Goal: Obtain resource: Download file/media

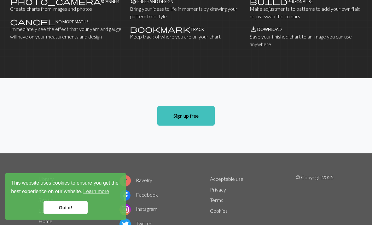
scroll to position [453, 0]
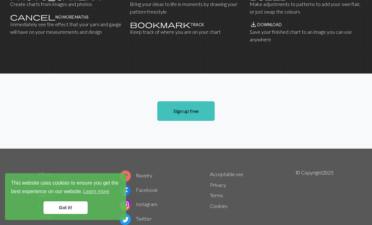
click at [47, 171] on link "Library" at bounding box center [45, 174] width 15 height 6
click at [58, 214] on link "Got it!" at bounding box center [65, 207] width 44 height 13
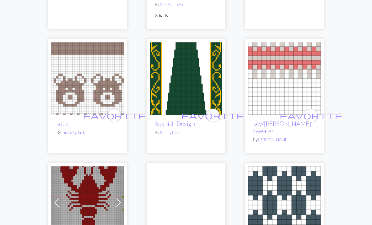
scroll to position [564, 0]
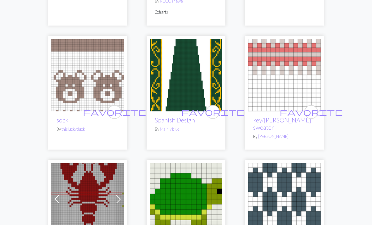
click at [164, 76] on img at bounding box center [186, 75] width 72 height 72
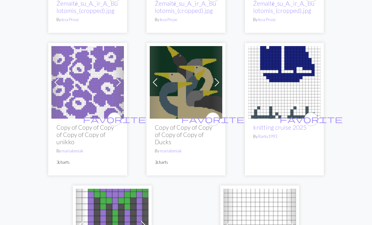
scroll to position [1974, 0]
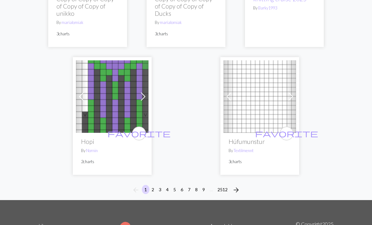
click at [152, 185] on button "2" at bounding box center [153, 189] width 8 height 9
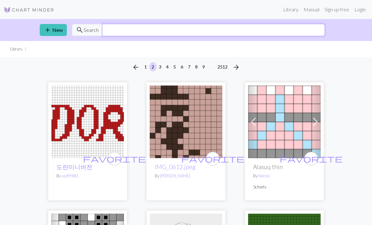
click at [112, 28] on input "text" at bounding box center [213, 30] width 222 height 12
type input "Scarf"
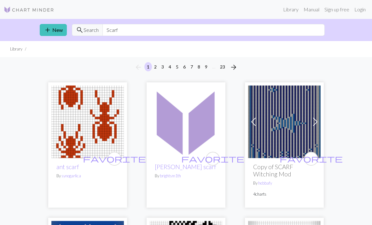
click at [68, 112] on img at bounding box center [87, 121] width 72 height 72
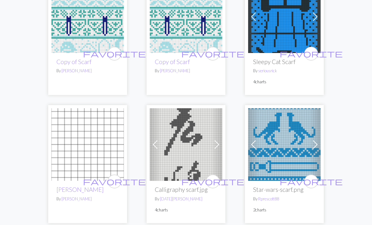
scroll to position [375, 0]
click at [261, 40] on img at bounding box center [284, 16] width 72 height 72
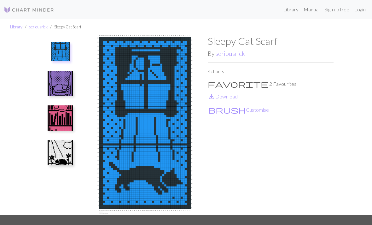
click at [59, 83] on img at bounding box center [60, 83] width 25 height 25
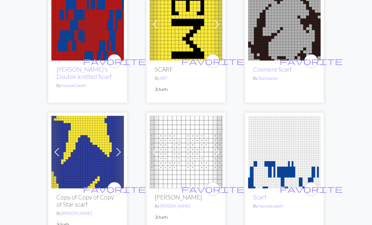
scroll to position [1159, 0]
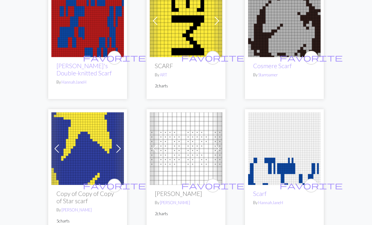
click at [76, 115] on img at bounding box center [87, 149] width 72 height 72
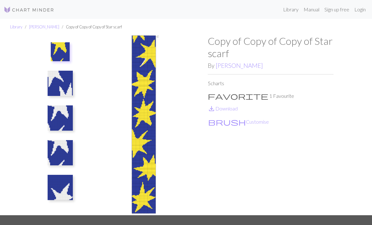
click at [215, 106] on span "save_alt" at bounding box center [212, 108] width 8 height 9
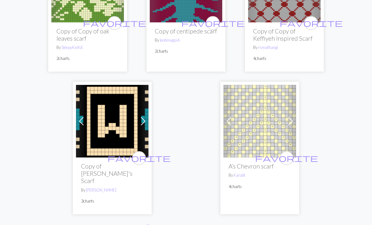
click at [229, 224] on button "arrow_forward" at bounding box center [233, 229] width 13 height 10
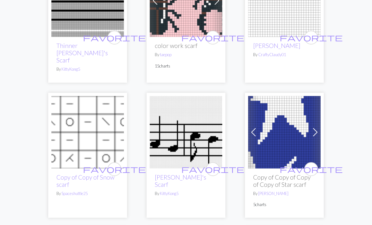
click at [165, 18] on img at bounding box center [186, 1] width 72 height 72
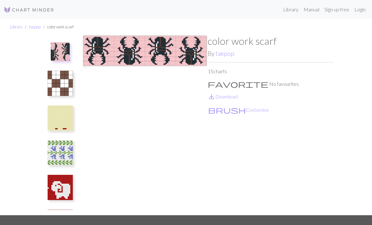
click at [55, 81] on img at bounding box center [60, 83] width 25 height 25
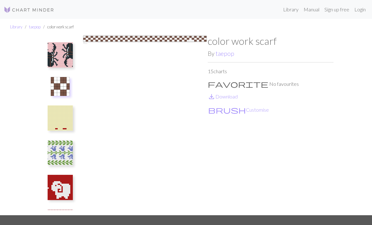
click at [57, 113] on img at bounding box center [60, 117] width 25 height 25
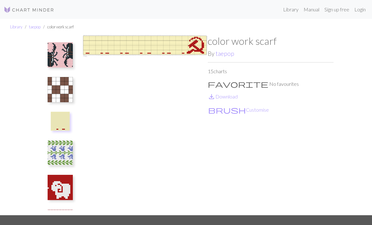
click at [58, 142] on img at bounding box center [60, 152] width 25 height 25
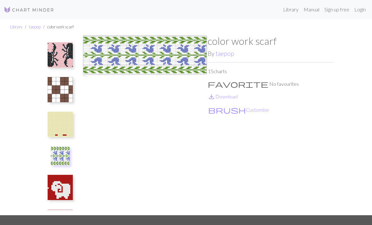
click at [56, 180] on img at bounding box center [60, 187] width 25 height 25
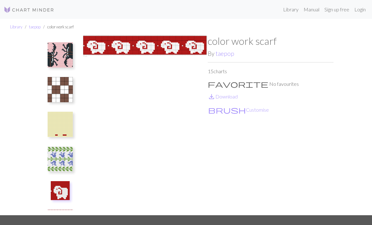
click at [55, 212] on img at bounding box center [60, 221] width 25 height 25
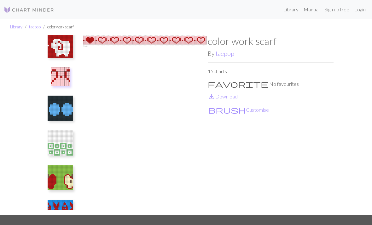
scroll to position [152, 0]
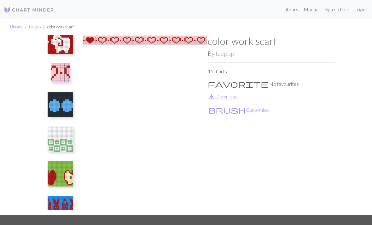
click at [55, 112] on img at bounding box center [60, 104] width 25 height 25
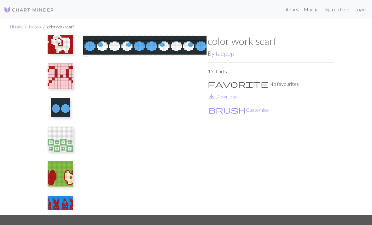
click at [54, 167] on img at bounding box center [60, 173] width 25 height 25
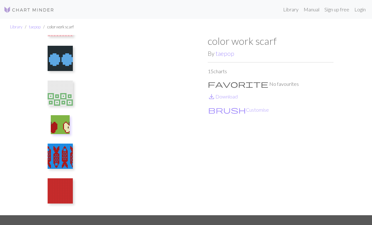
scroll to position [205, 0]
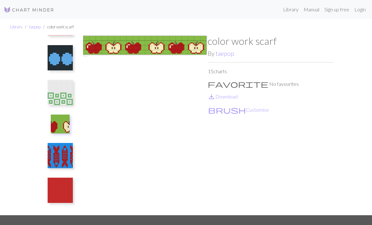
click at [59, 150] on img at bounding box center [60, 155] width 25 height 25
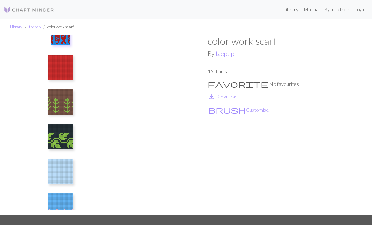
scroll to position [328, 0]
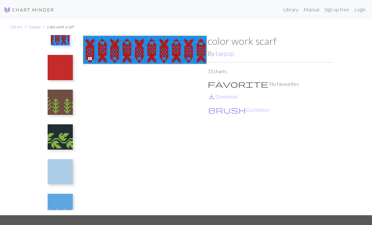
click at [58, 134] on img at bounding box center [60, 136] width 25 height 25
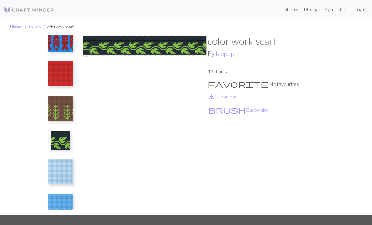
click at [53, 202] on img at bounding box center [60, 206] width 25 height 25
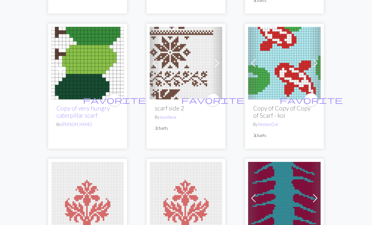
scroll to position [711, 0]
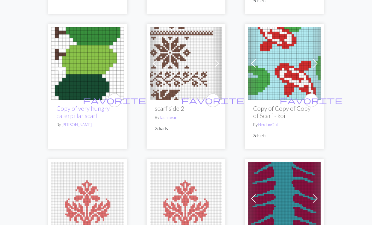
click at [71, 65] on img at bounding box center [87, 63] width 72 height 72
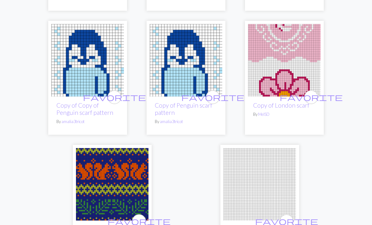
scroll to position [1973, 0]
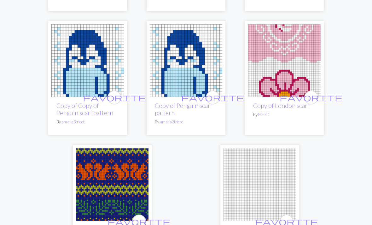
click at [264, 51] on img at bounding box center [284, 60] width 72 height 72
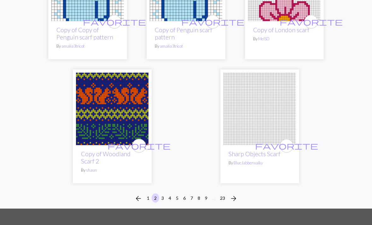
scroll to position [2090, 0]
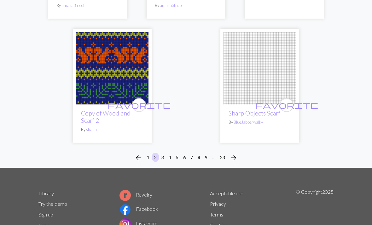
click at [162, 153] on button "3" at bounding box center [163, 157] width 8 height 9
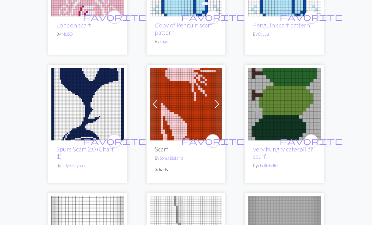
scroll to position [159, 0]
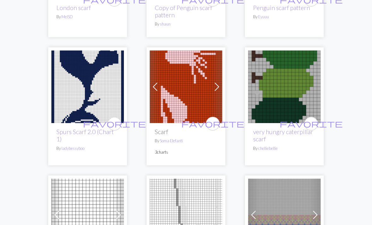
click at [183, 81] on img at bounding box center [186, 86] width 72 height 72
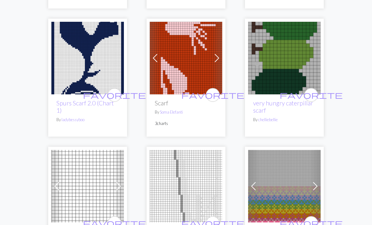
scroll to position [188, 0]
click at [64, 64] on img at bounding box center [87, 58] width 72 height 72
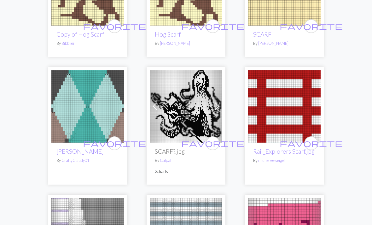
scroll to position [1278, 0]
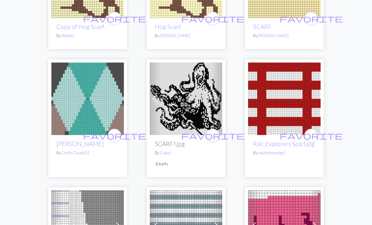
click at [165, 84] on img at bounding box center [186, 99] width 72 height 72
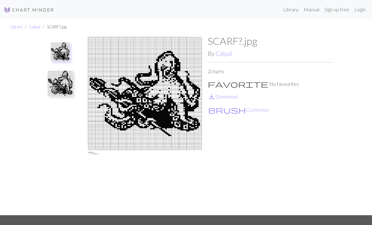
click at [62, 83] on img at bounding box center [60, 83] width 25 height 25
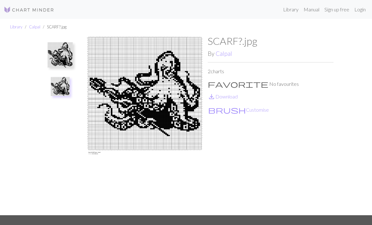
click at [60, 51] on img at bounding box center [60, 54] width 25 height 25
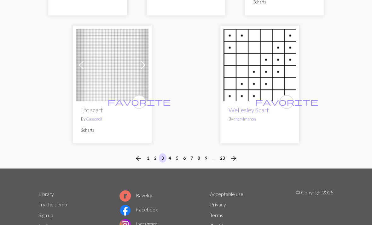
scroll to position [2067, 0]
click at [234, 154] on span "arrow_forward" at bounding box center [234, 158] width 8 height 9
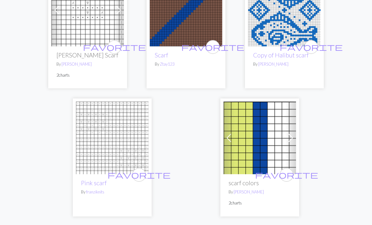
scroll to position [2119, 0]
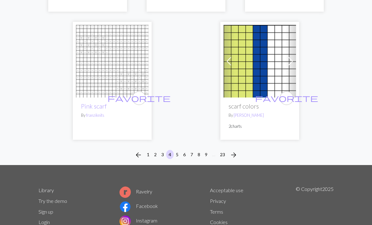
click at [233, 150] on span "arrow_forward" at bounding box center [234, 154] width 8 height 9
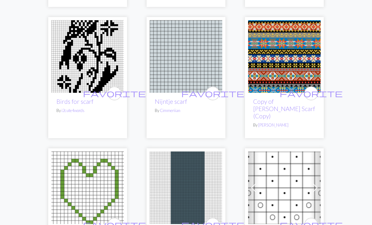
click at [67, 58] on img at bounding box center [87, 56] width 72 height 72
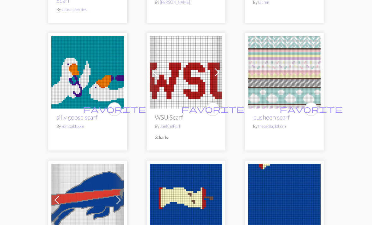
click at [67, 55] on img at bounding box center [87, 72] width 72 height 72
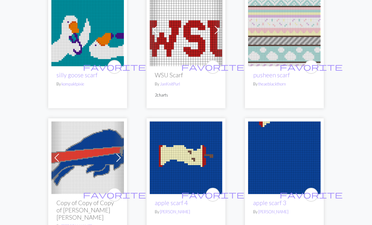
scroll to position [754, 0]
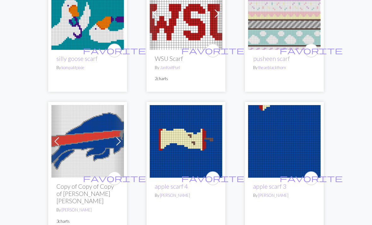
click at [168, 107] on img at bounding box center [186, 141] width 72 height 72
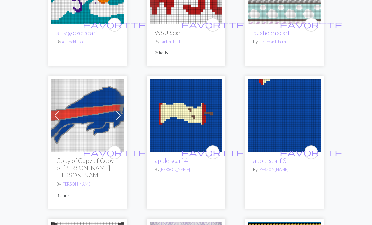
click at [268, 98] on img at bounding box center [284, 115] width 72 height 72
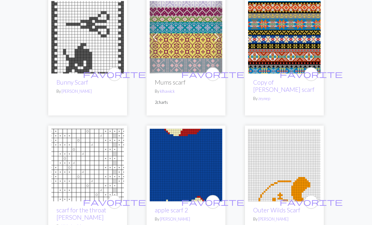
scroll to position [1009, 0]
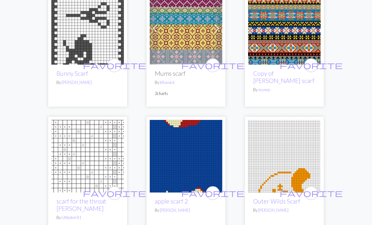
click at [172, 122] on img at bounding box center [186, 156] width 72 height 72
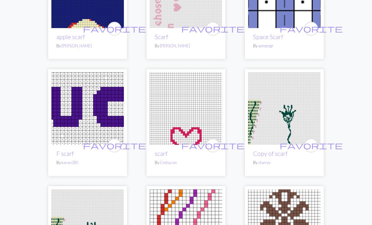
scroll to position [1556, 0]
click at [166, 72] on img at bounding box center [186, 108] width 72 height 72
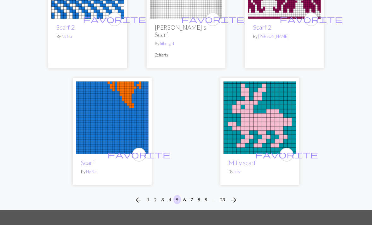
scroll to position [2081, 0]
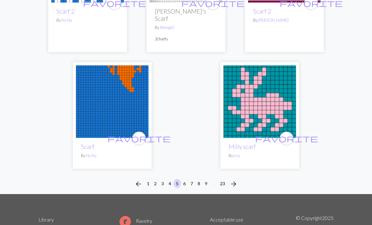
click at [186, 179] on button "6" at bounding box center [185, 183] width 8 height 9
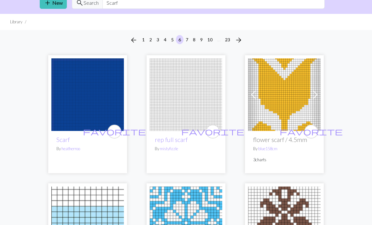
scroll to position [30, 0]
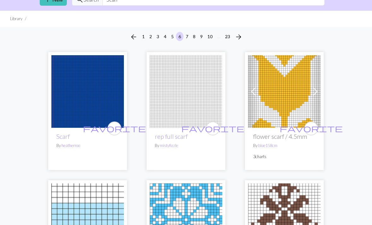
click at [74, 81] on img at bounding box center [87, 91] width 72 height 72
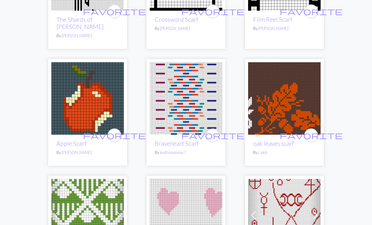
scroll to position [665, 0]
click at [69, 84] on img at bounding box center [87, 98] width 72 height 72
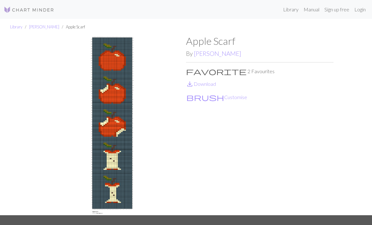
click at [192, 83] on span "save_alt" at bounding box center [190, 83] width 8 height 9
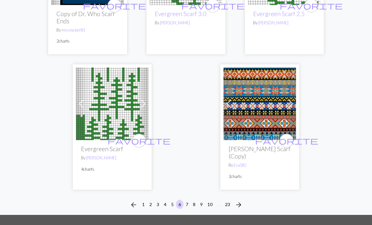
scroll to position [2042, 0]
click at [184, 200] on button "7" at bounding box center [187, 204] width 8 height 9
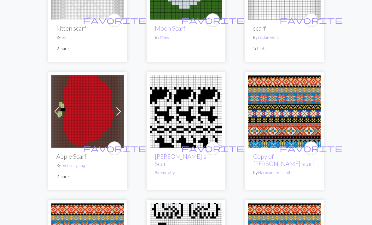
scroll to position [531, 0]
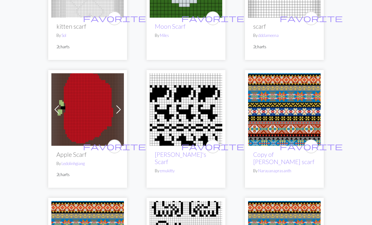
click at [68, 90] on img at bounding box center [87, 109] width 72 height 72
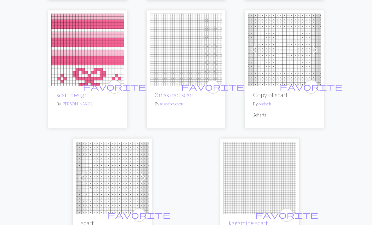
scroll to position [2134, 0]
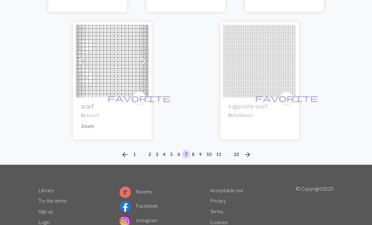
click at [192, 149] on button "8" at bounding box center [193, 153] width 8 height 9
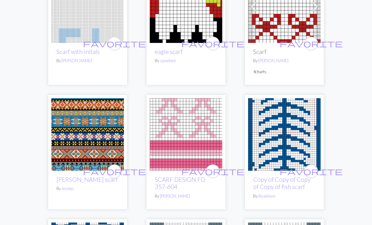
scroll to position [380, 0]
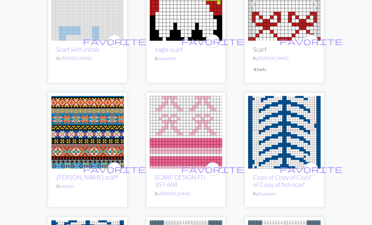
click at [171, 112] on img at bounding box center [186, 132] width 72 height 72
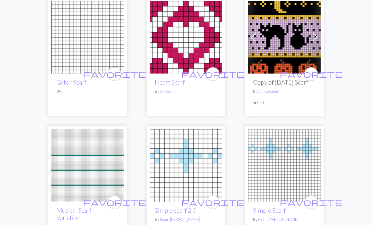
scroll to position [1228, 0]
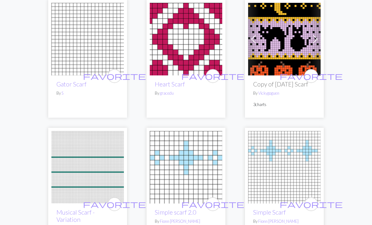
click at [160, 51] on img at bounding box center [186, 39] width 72 height 72
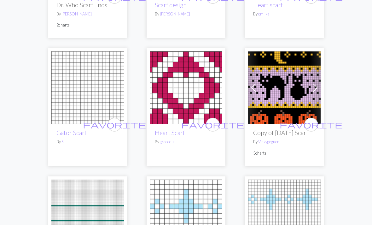
click at [165, 71] on img at bounding box center [186, 88] width 72 height 72
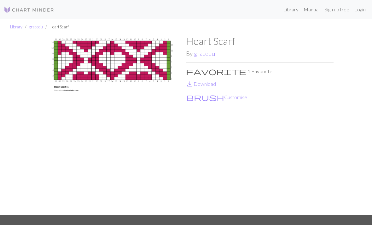
click at [191, 88] on span "save_alt" at bounding box center [190, 83] width 8 height 9
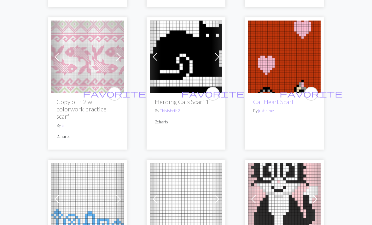
scroll to position [1605, 0]
click at [268, 59] on img at bounding box center [284, 56] width 72 height 72
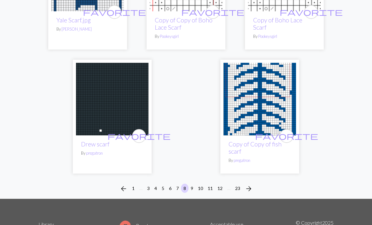
scroll to position [2092, 0]
click at [192, 183] on button "9" at bounding box center [192, 187] width 8 height 9
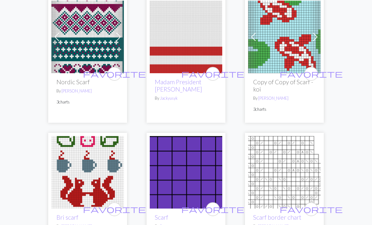
scroll to position [742, 0]
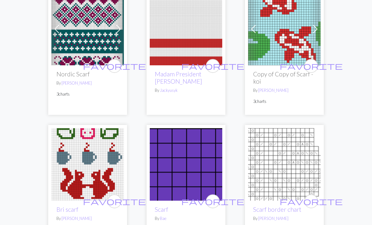
click at [268, 53] on img at bounding box center [284, 29] width 72 height 72
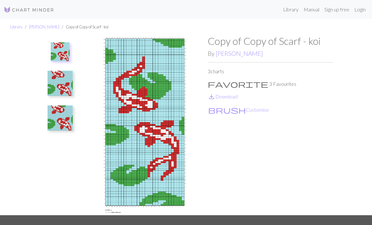
click at [221, 98] on link "save_alt Download" at bounding box center [223, 96] width 30 height 6
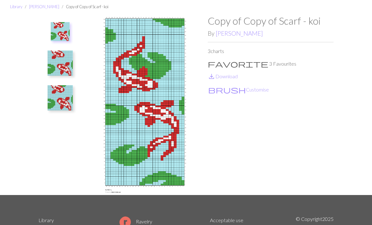
click at [56, 64] on img at bounding box center [60, 62] width 25 height 25
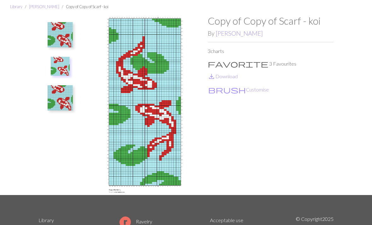
click at [52, 98] on img at bounding box center [60, 97] width 25 height 25
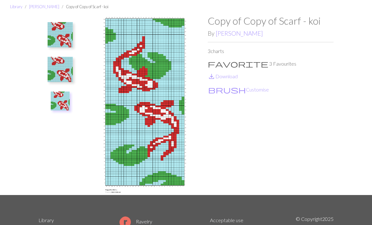
click at [57, 41] on img at bounding box center [60, 34] width 25 height 25
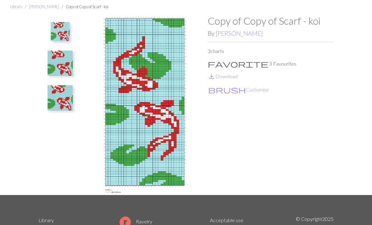
click at [57, 63] on img at bounding box center [60, 62] width 25 height 25
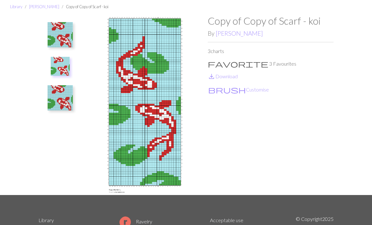
click at [60, 37] on img at bounding box center [60, 34] width 25 height 25
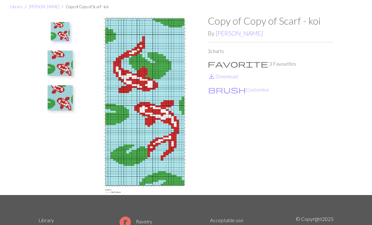
click at [59, 67] on img at bounding box center [60, 62] width 25 height 25
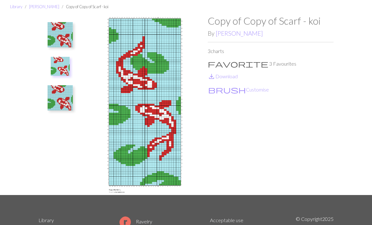
click at [62, 35] on img at bounding box center [60, 34] width 25 height 25
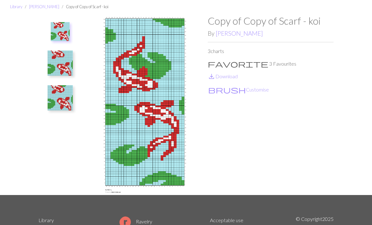
click at [59, 62] on img at bounding box center [60, 62] width 25 height 25
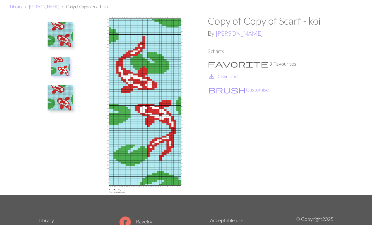
click at [55, 92] on img at bounding box center [60, 97] width 25 height 25
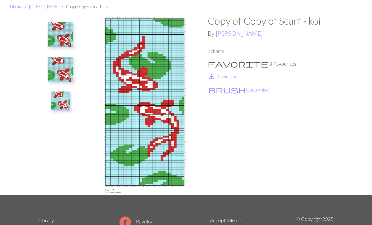
click at [60, 36] on img at bounding box center [60, 34] width 25 height 25
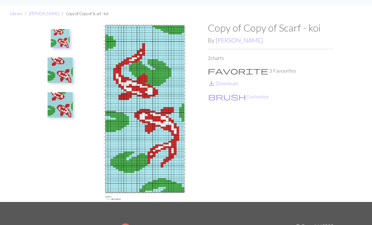
scroll to position [0, 0]
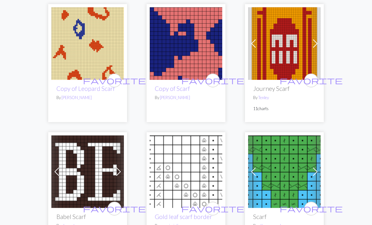
scroll to position [1120, 0]
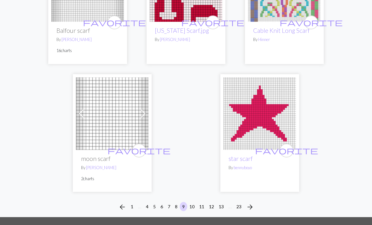
click at [243, 100] on img at bounding box center [259, 114] width 72 height 72
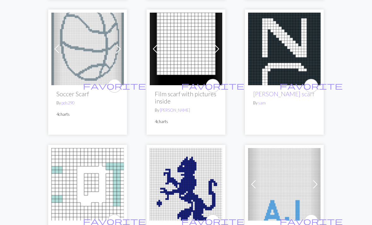
scroll to position [2141, 0]
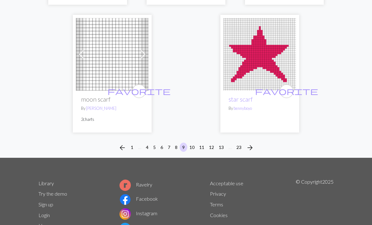
click at [192, 142] on button "10" at bounding box center [192, 146] width 10 height 9
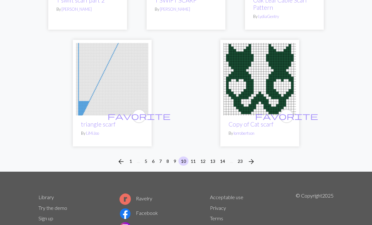
scroll to position [2079, 0]
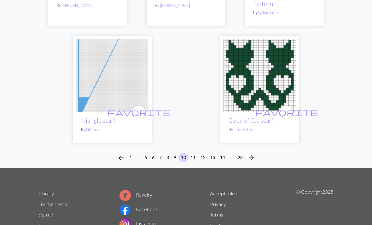
click at [191, 153] on button "11" at bounding box center [193, 157] width 10 height 9
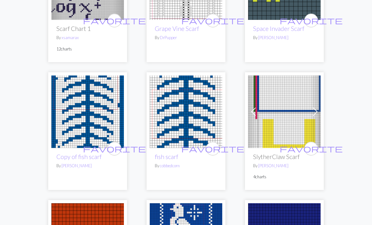
scroll to position [1099, 0]
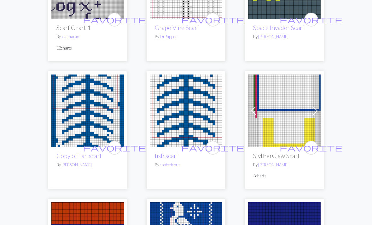
click at [170, 83] on img at bounding box center [186, 110] width 72 height 72
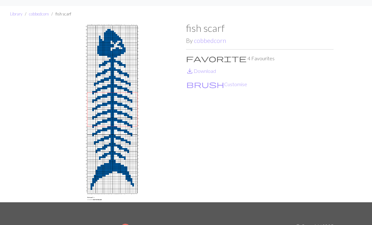
scroll to position [13, 0]
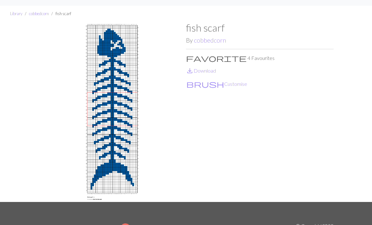
click at [191, 74] on span "save_alt" at bounding box center [190, 71] width 8 height 9
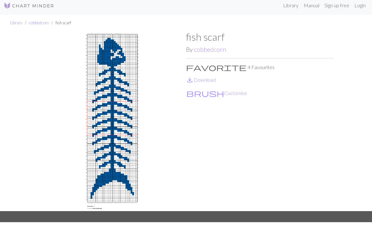
scroll to position [0, 0]
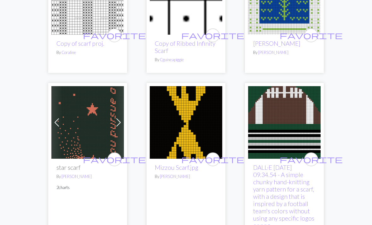
scroll to position [1583, 0]
click at [155, 86] on img at bounding box center [186, 122] width 72 height 72
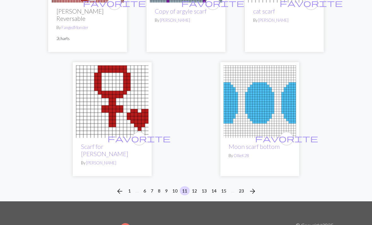
scroll to position [2173, 0]
click at [193, 186] on button "12" at bounding box center [194, 190] width 10 height 9
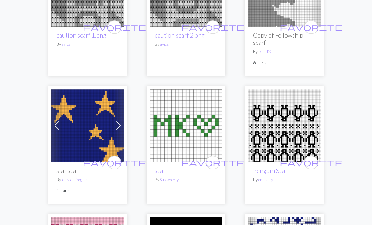
scroll to position [252, 0]
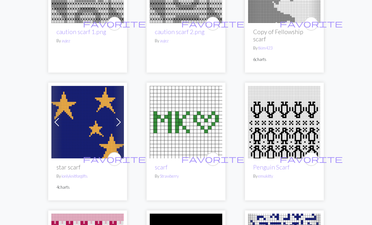
click at [70, 100] on img at bounding box center [87, 122] width 72 height 72
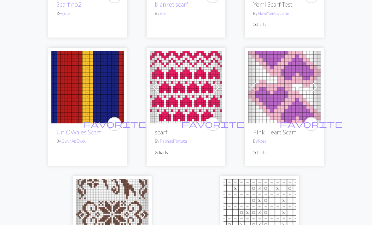
scroll to position [2073, 0]
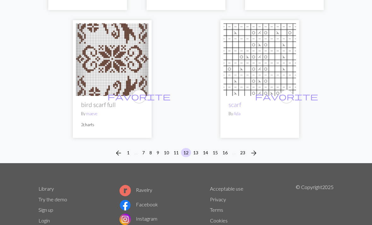
click at [198, 148] on button "13" at bounding box center [196, 152] width 10 height 9
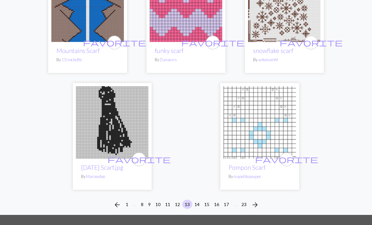
scroll to position [2024, 0]
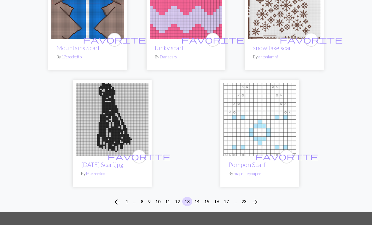
click at [199, 197] on button "14" at bounding box center [197, 201] width 10 height 9
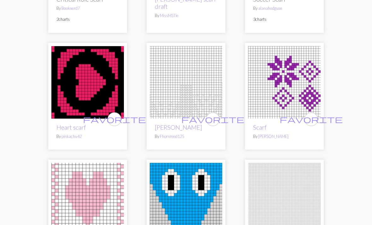
scroll to position [824, 0]
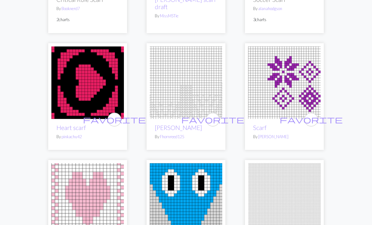
click at [72, 81] on img at bounding box center [87, 82] width 72 height 72
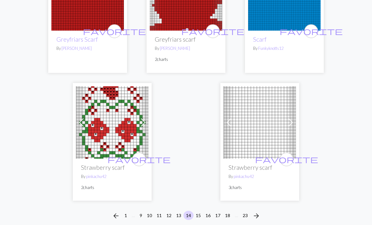
scroll to position [2025, 0]
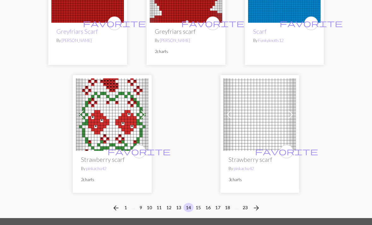
click at [260, 203] on span "arrow_forward" at bounding box center [256, 207] width 8 height 9
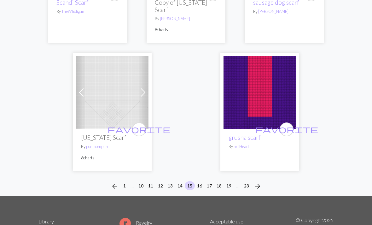
scroll to position [2039, 0]
click at [197, 181] on button "16" at bounding box center [199, 185] width 10 height 9
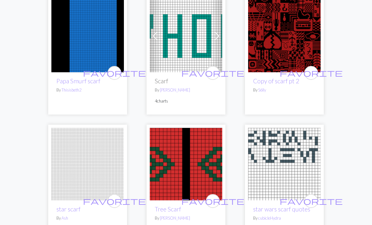
click at [263, 45] on img at bounding box center [284, 36] width 72 height 72
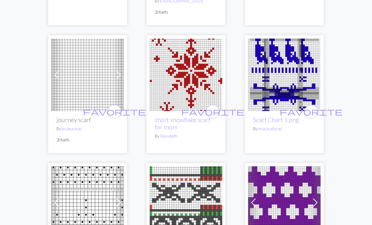
scroll to position [1429, 0]
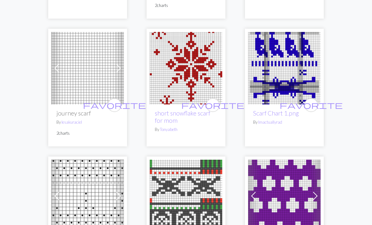
click at [259, 63] on img at bounding box center [284, 68] width 72 height 72
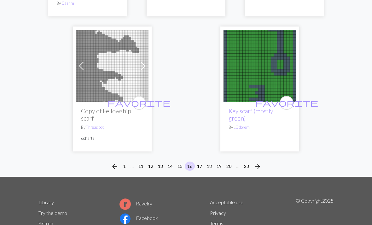
scroll to position [2063, 0]
click at [197, 161] on button "17" at bounding box center [199, 165] width 10 height 9
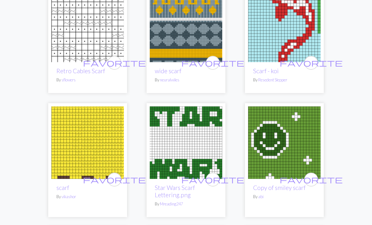
scroll to position [1003, 0]
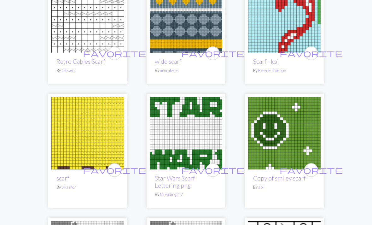
click at [258, 21] on img at bounding box center [284, 16] width 72 height 72
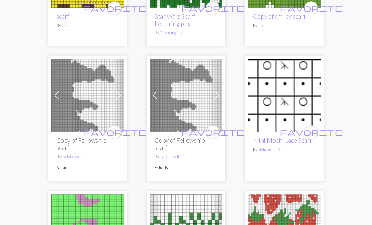
scroll to position [1172, 0]
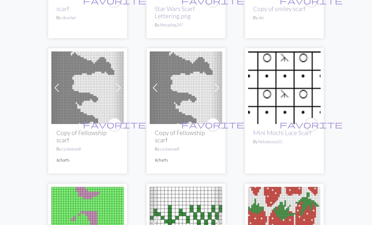
click at [72, 76] on img at bounding box center [87, 87] width 72 height 72
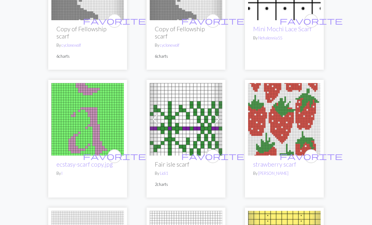
scroll to position [1284, 0]
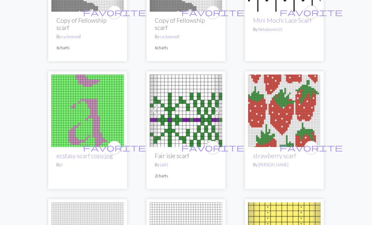
click at [267, 74] on img at bounding box center [284, 110] width 72 height 72
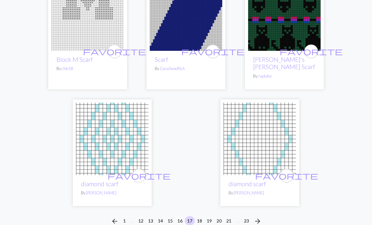
scroll to position [2068, 0]
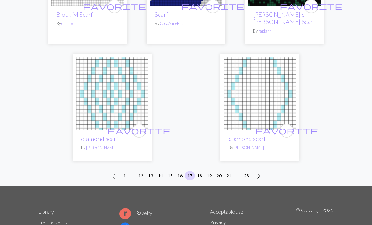
click at [260, 171] on span "arrow_forward" at bounding box center [258, 175] width 8 height 9
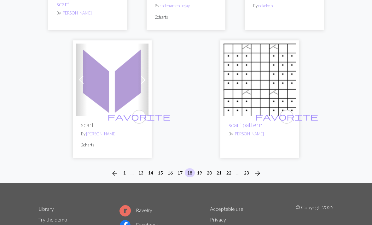
scroll to position [2057, 0]
click at [259, 168] on span "arrow_forward" at bounding box center [258, 172] width 8 height 9
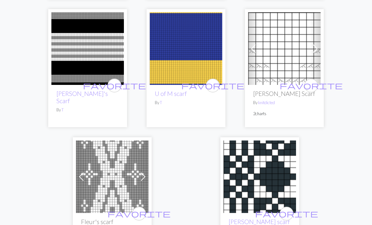
scroll to position [2079, 0]
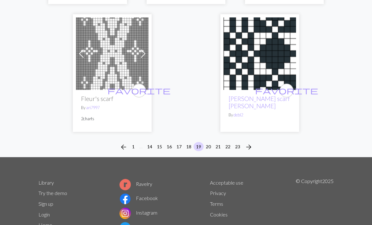
click at [252, 142] on span "arrow_forward" at bounding box center [249, 146] width 8 height 9
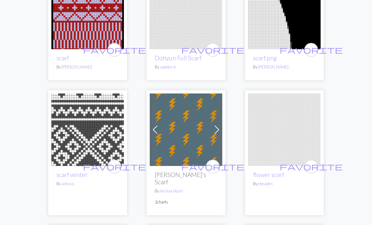
scroll to position [958, 0]
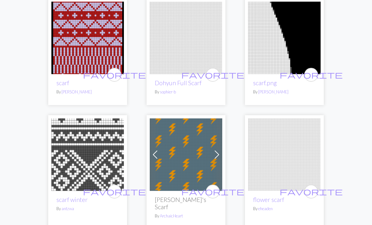
click at [304, 37] on img at bounding box center [284, 38] width 72 height 72
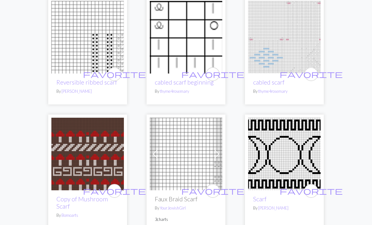
scroll to position [1843, 0]
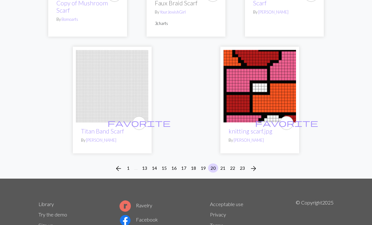
click at [280, 75] on img at bounding box center [259, 86] width 72 height 72
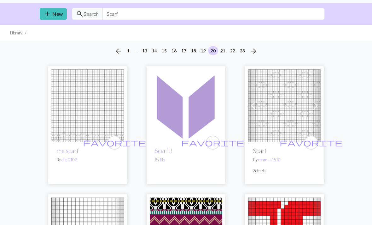
scroll to position [16, 0]
click at [256, 49] on span "arrow_forward" at bounding box center [254, 51] width 8 height 9
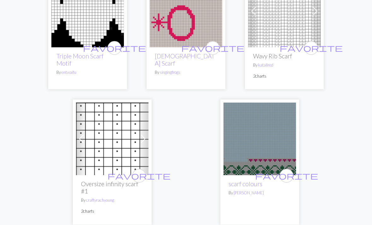
scroll to position [2054, 0]
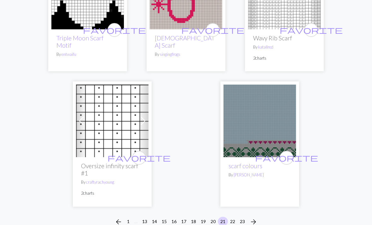
click at [259, 211] on div "arrow_back 1 … 13 14 15 16 17 18 19 20 21 22 23 arrow_forward" at bounding box center [186, 221] width 372 height 20
click at [257, 217] on span "arrow_forward" at bounding box center [254, 221] width 8 height 9
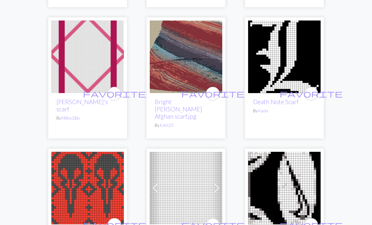
scroll to position [713, 0]
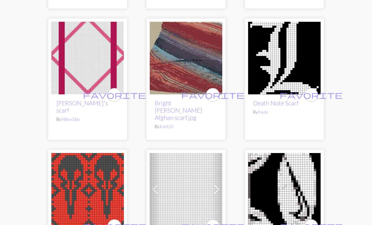
click at [216, 51] on img at bounding box center [186, 58] width 72 height 72
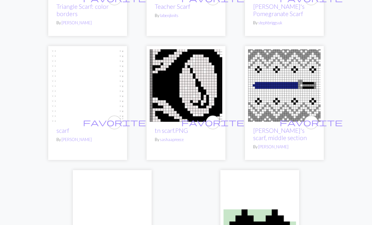
scroll to position [2034, 0]
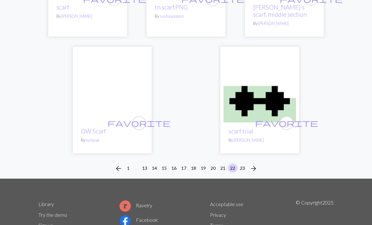
click at [255, 164] on span "arrow_forward" at bounding box center [254, 168] width 8 height 9
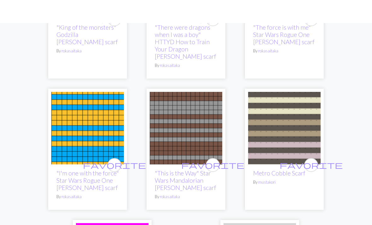
scroll to position [788, 0]
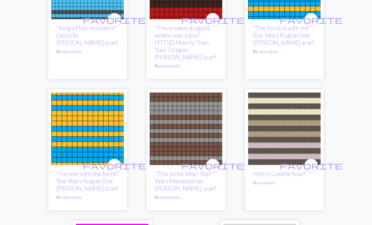
click at [69, 106] on img at bounding box center [87, 128] width 72 height 72
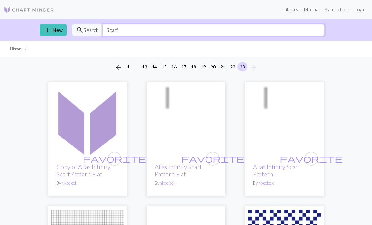
click at [124, 29] on input "Scarf" at bounding box center [213, 30] width 222 height 12
type input "S"
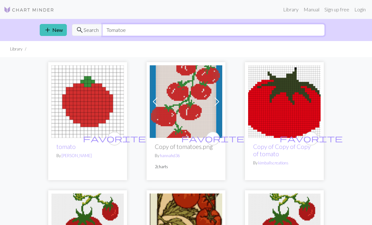
type input "Tomatoe"
click at [178, 98] on img at bounding box center [186, 101] width 72 height 72
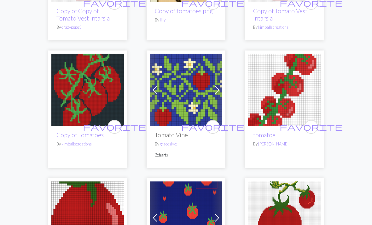
scroll to position [264, 0]
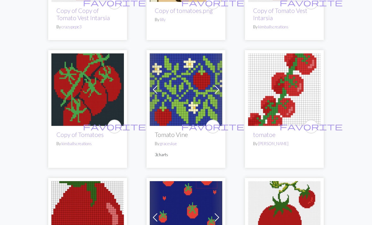
click at [282, 87] on img at bounding box center [284, 89] width 72 height 72
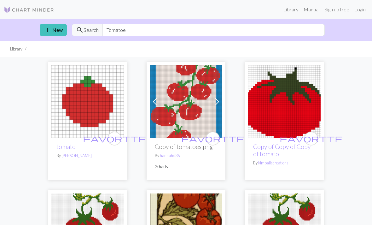
click at [289, 13] on link "Library" at bounding box center [291, 9] width 20 height 13
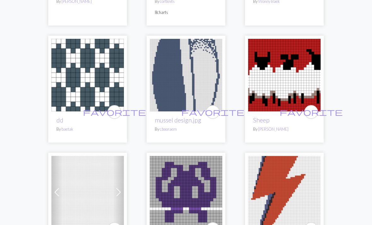
scroll to position [829, 0]
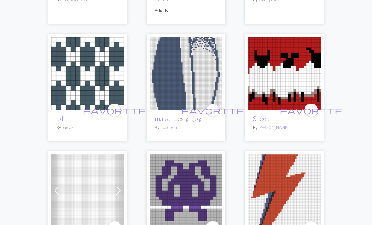
click at [275, 60] on img at bounding box center [284, 73] width 72 height 72
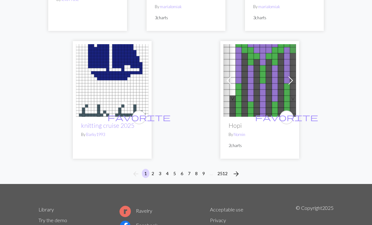
scroll to position [2128, 0]
click at [236, 169] on span "arrow_forward" at bounding box center [236, 173] width 8 height 9
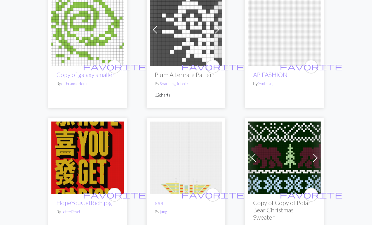
scroll to position [479, 0]
click at [72, 128] on img at bounding box center [87, 157] width 72 height 72
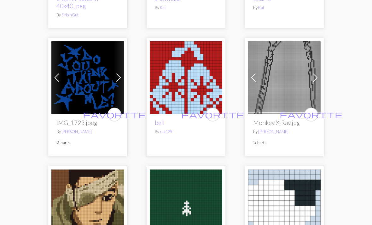
scroll to position [1089, 0]
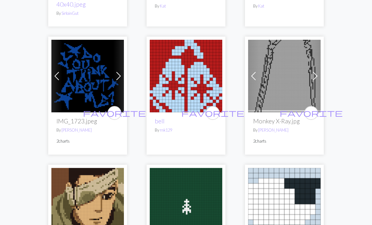
click at [270, 68] on img at bounding box center [284, 76] width 72 height 72
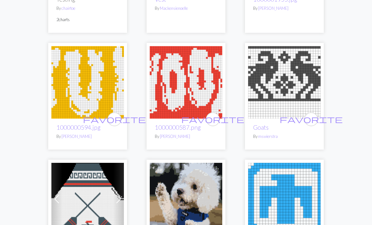
scroll to position [1604, 0]
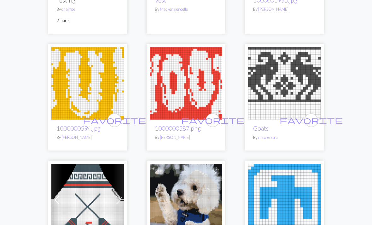
click at [159, 71] on img at bounding box center [186, 83] width 72 height 72
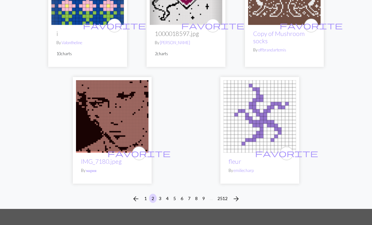
scroll to position [2108, 0]
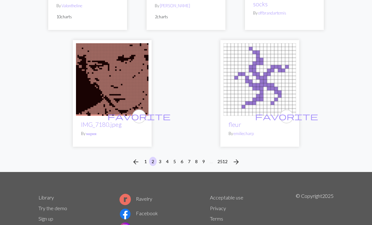
click at [239, 157] on span "arrow_forward" at bounding box center [236, 161] width 8 height 9
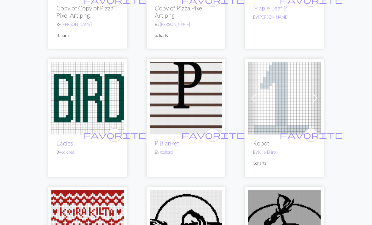
scroll to position [1717, 0]
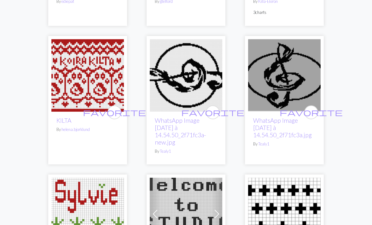
click at [72, 65] on img at bounding box center [87, 75] width 72 height 72
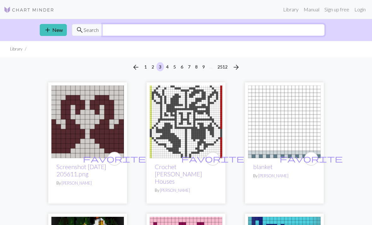
click at [117, 35] on input "text" at bounding box center [213, 30] width 222 height 12
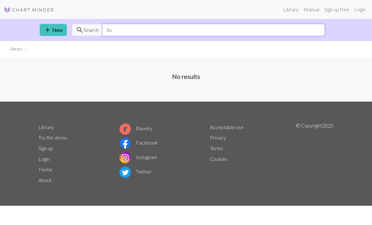
type input "S"
type input "dino"
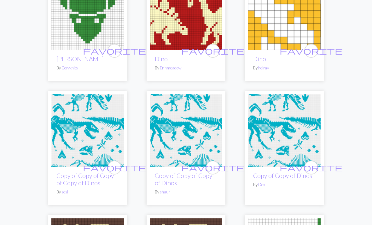
scroll to position [363, 0]
click at [298, 135] on img at bounding box center [284, 130] width 72 height 72
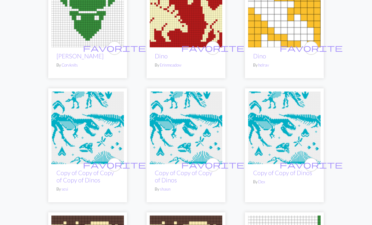
click at [67, 121] on img at bounding box center [87, 128] width 72 height 72
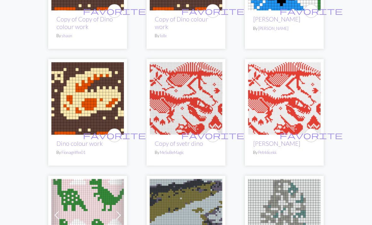
scroll to position [648, 0]
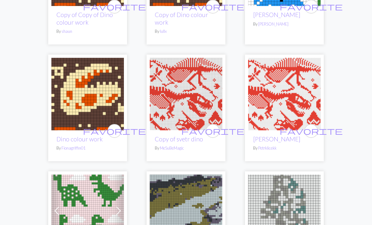
click at [276, 107] on img at bounding box center [284, 94] width 72 height 72
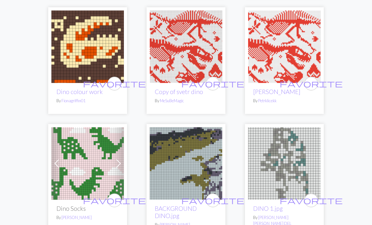
scroll to position [709, 0]
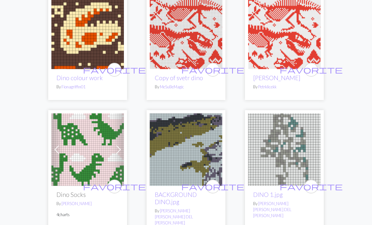
click at [168, 49] on img at bounding box center [186, 33] width 72 height 72
